Goal: Check status: Check status

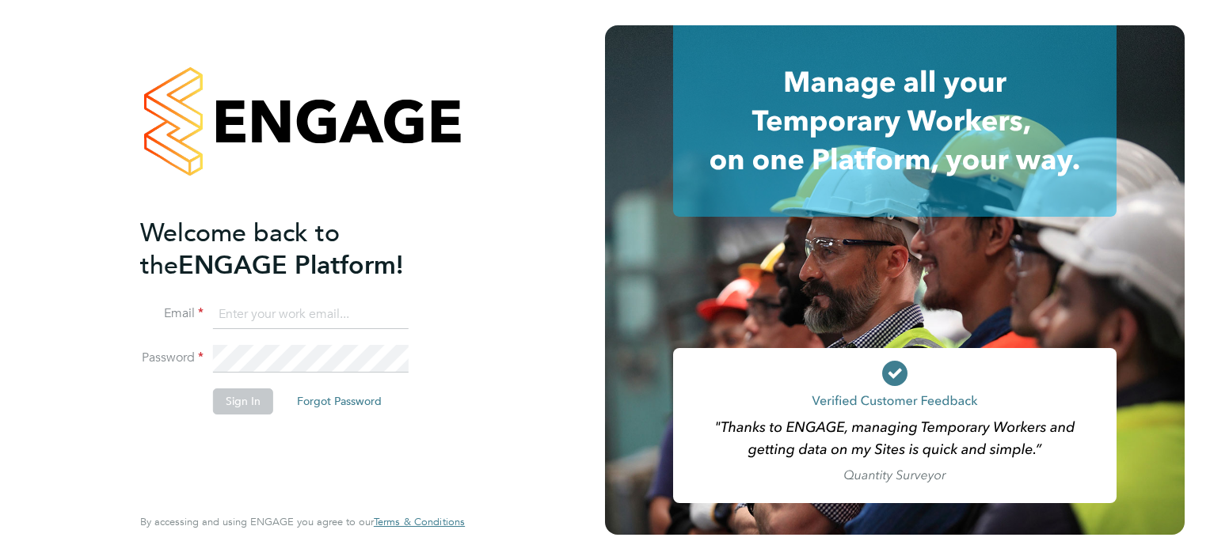
type input "[PERSON_NAME][EMAIL_ADDRESS][PERSON_NAME][DOMAIN_NAME]"
click at [237, 407] on button "Sign In" at bounding box center [243, 401] width 60 height 25
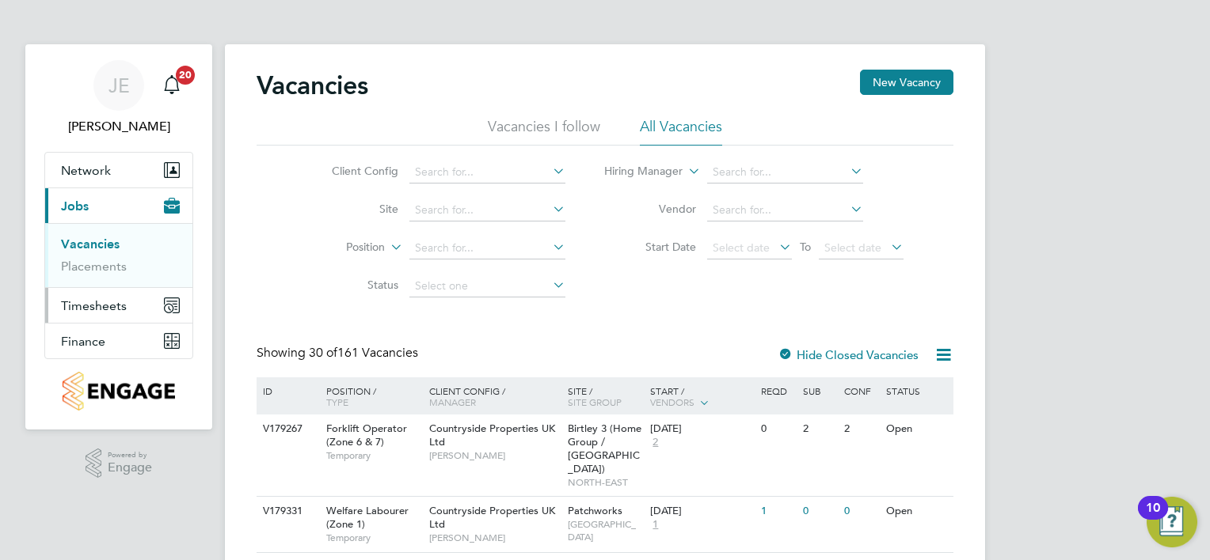
click at [101, 315] on button "Timesheets" at bounding box center [118, 305] width 147 height 35
click at [108, 278] on link "Timesheets" at bounding box center [94, 279] width 66 height 15
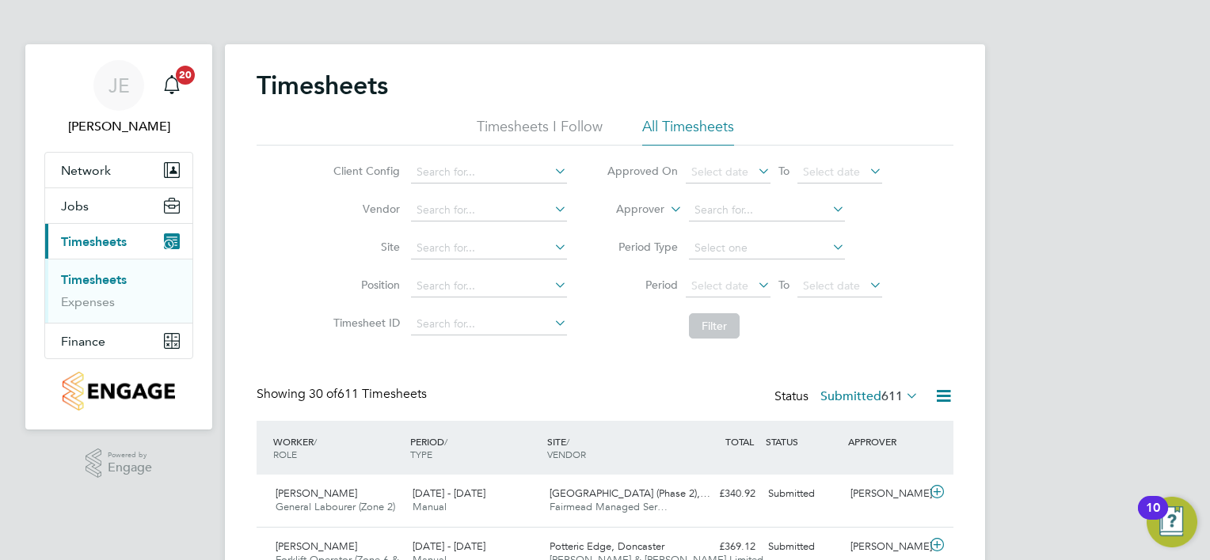
click at [551, 253] on icon at bounding box center [551, 247] width 0 height 22
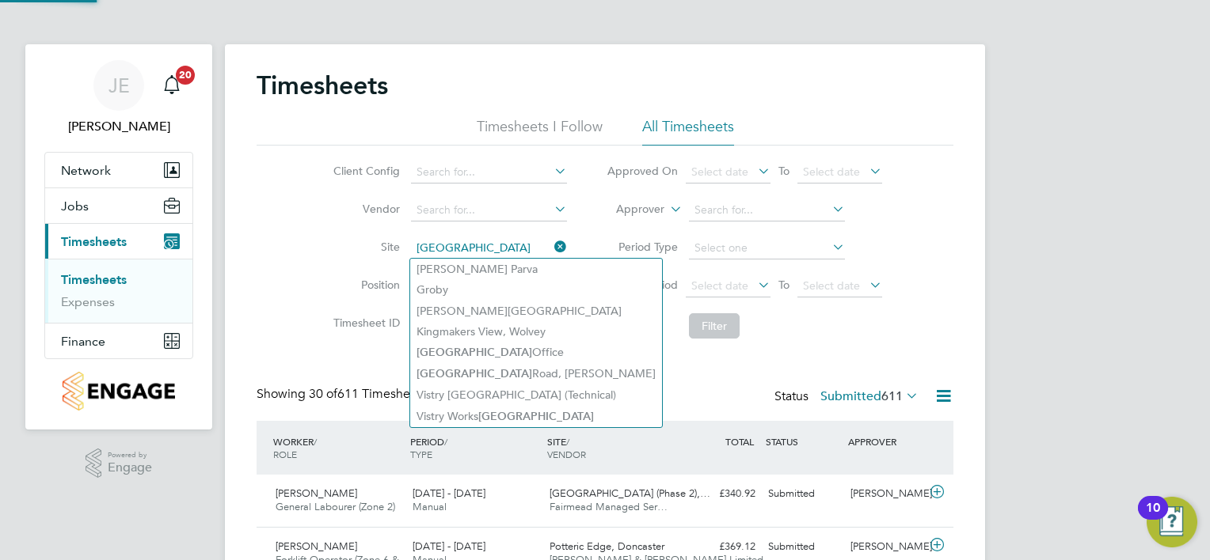
type input "Glen Parva"
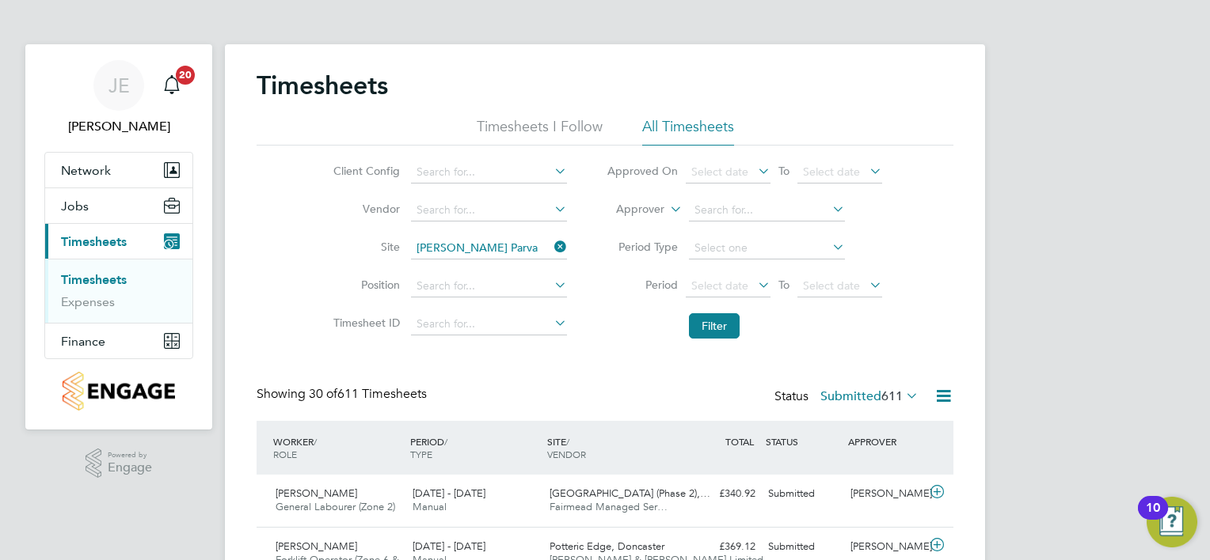
click at [551, 254] on icon at bounding box center [551, 247] width 0 height 22
click at [506, 240] on input at bounding box center [489, 248] width 156 height 22
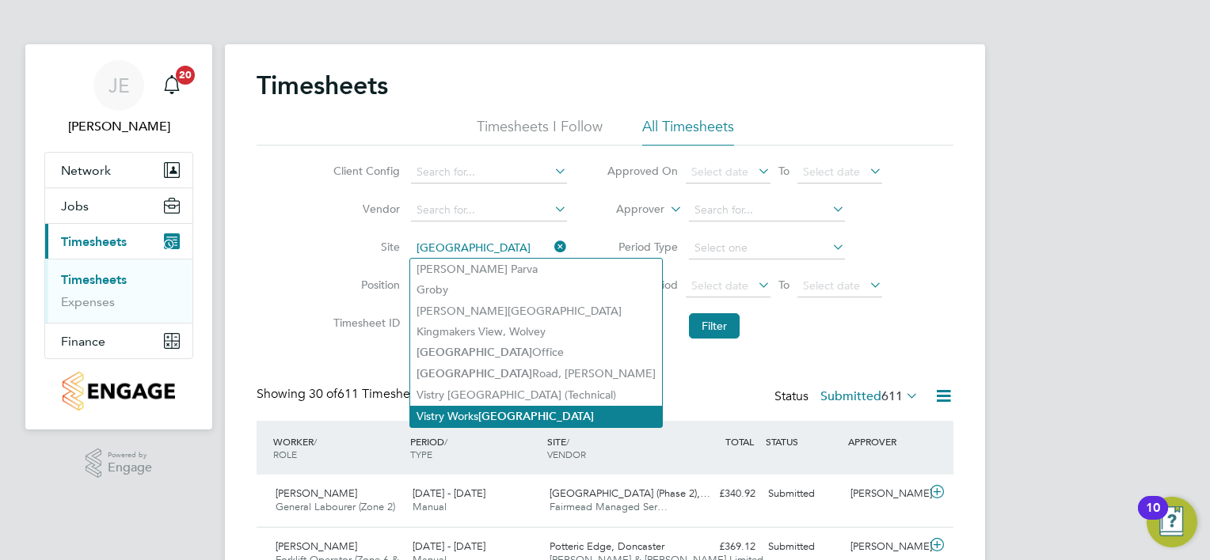
click at [530, 406] on li "Vistry Works Leicester" at bounding box center [536, 416] width 252 height 21
type input "Vistry Works [GEOGRAPHIC_DATA]"
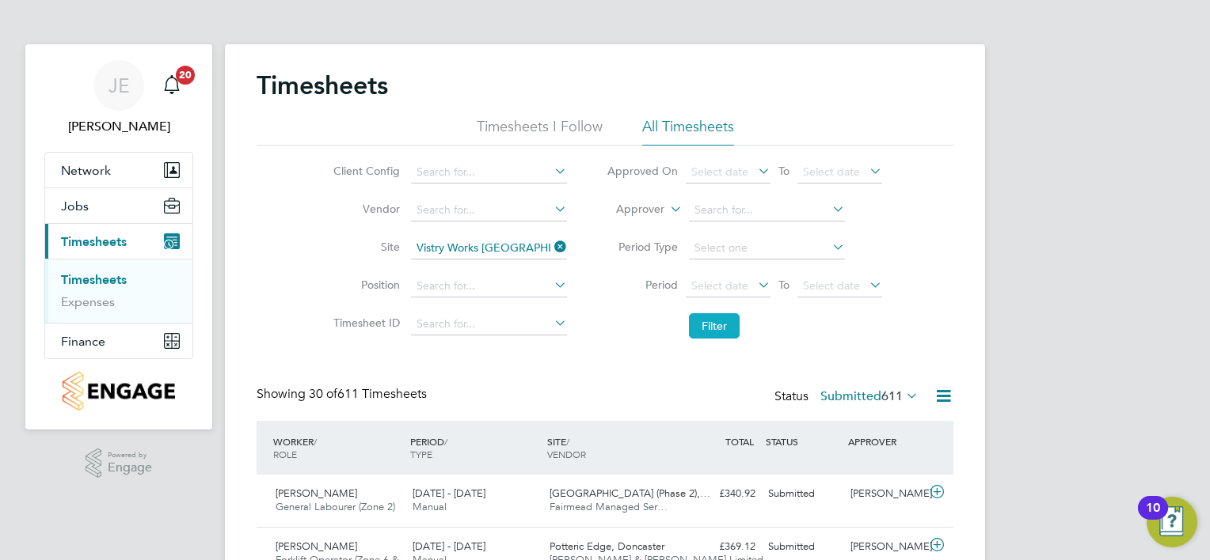
click at [709, 318] on button "Filter" at bounding box center [714, 325] width 51 height 25
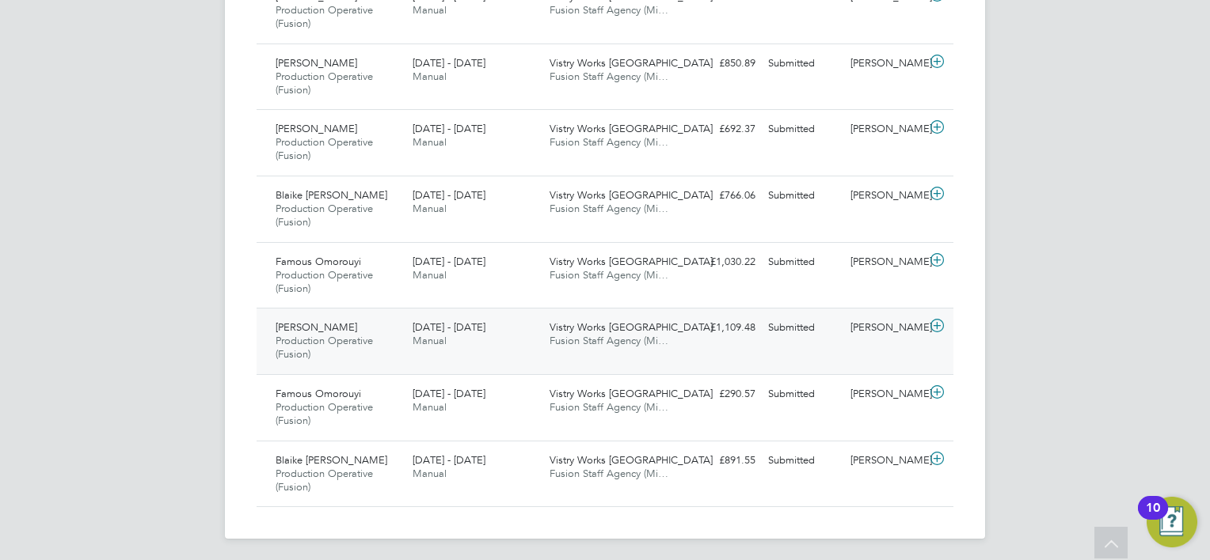
click at [630, 356] on div "Che Rogers Production Operative (Fusion) 14 - 20 Jul 2025 14 - 20 Jul 2025 Manu…" at bounding box center [604, 341] width 697 height 66
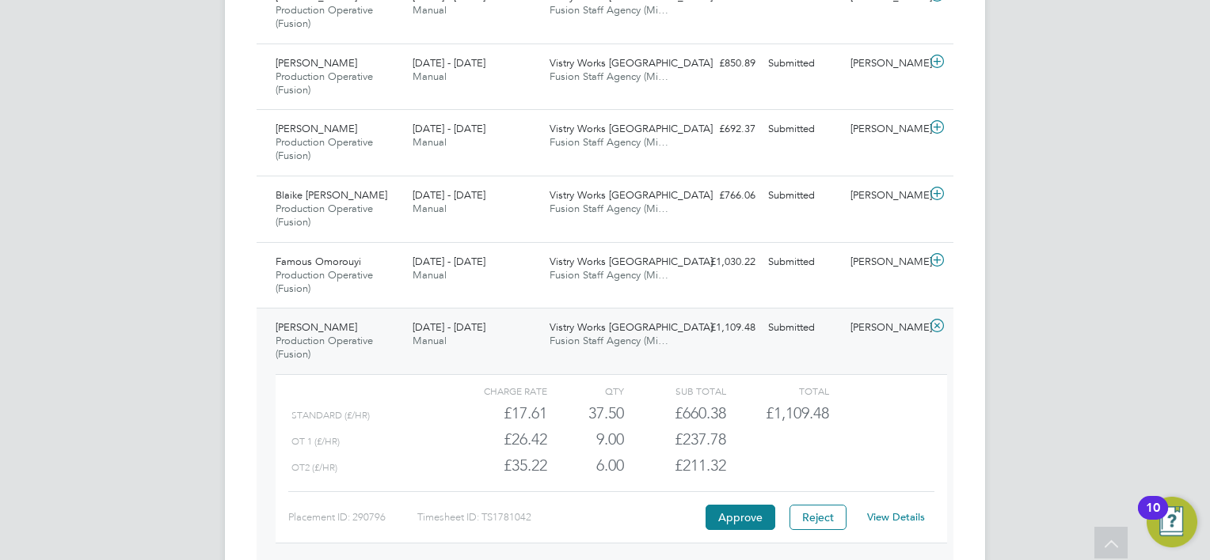
click at [885, 511] on link "View Details" at bounding box center [896, 517] width 58 height 13
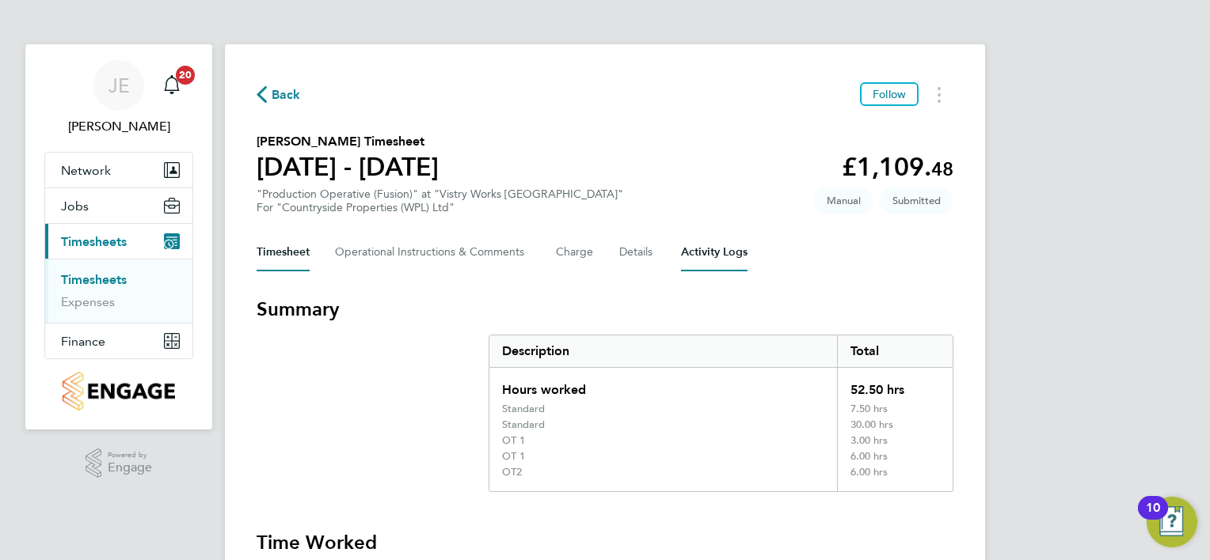
click at [710, 255] on Logs-tab "Activity Logs" at bounding box center [714, 253] width 66 height 38
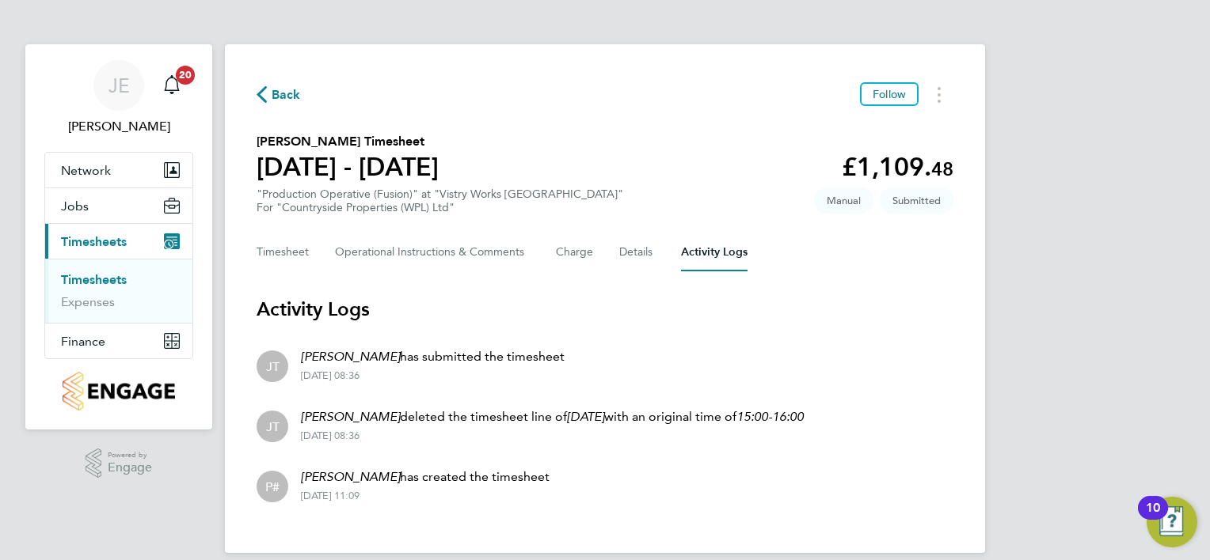
scroll to position [17, 0]
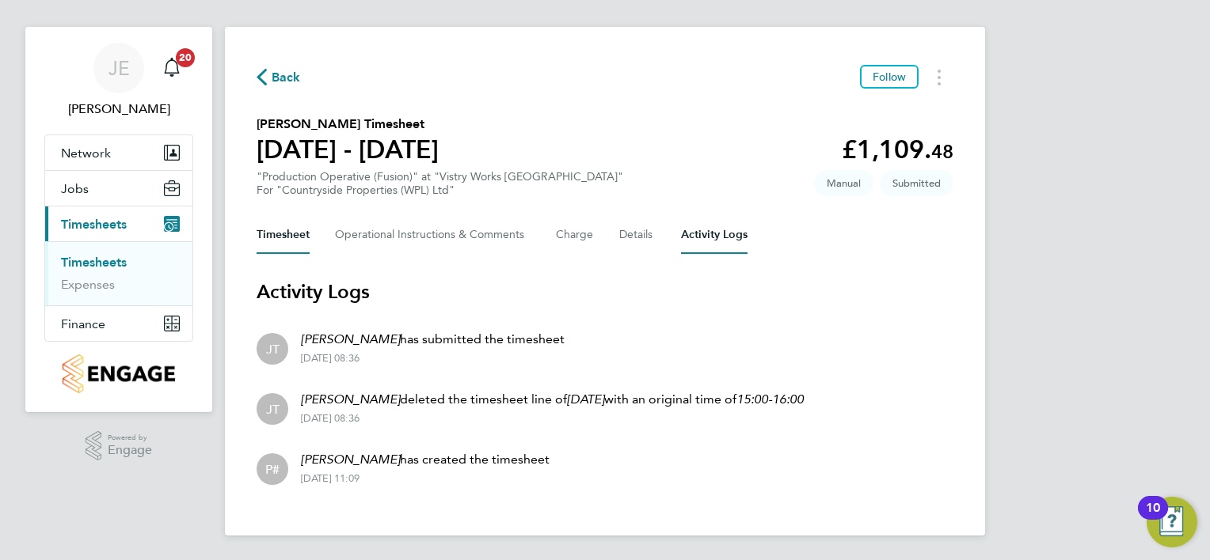
click at [280, 235] on button "Timesheet" at bounding box center [282, 235] width 53 height 38
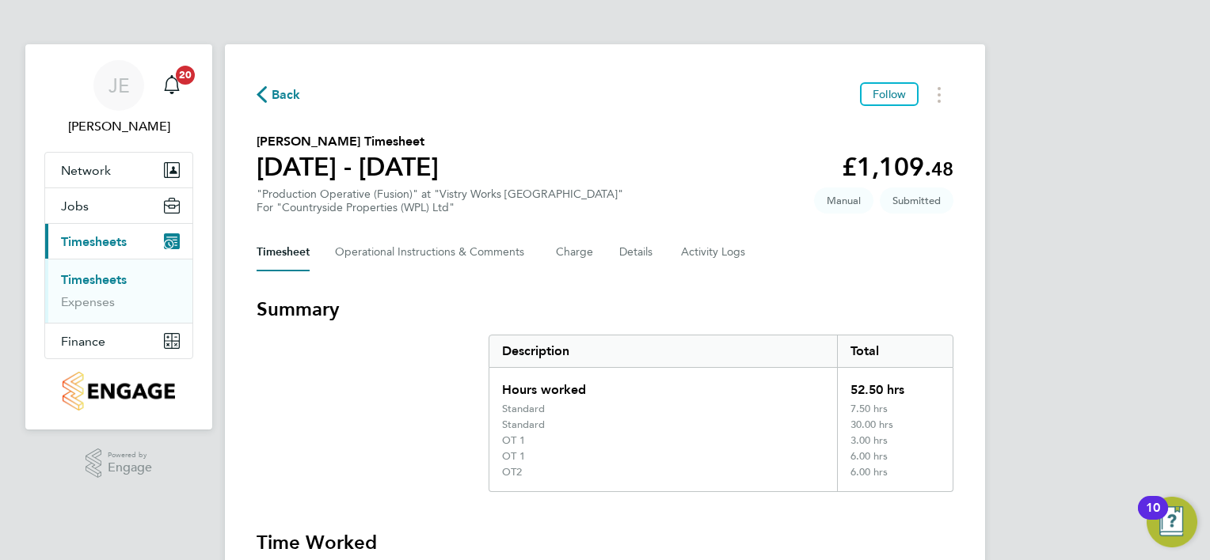
click at [276, 95] on span "Back" at bounding box center [286, 94] width 29 height 19
